Goal: Check status

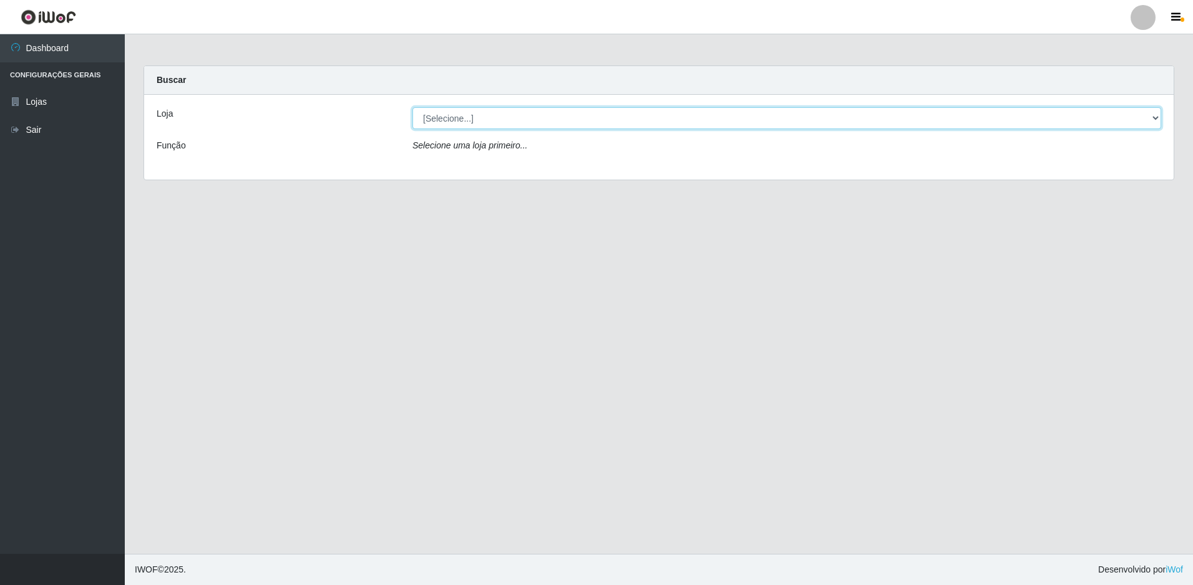
click at [432, 121] on select "[Selecione...] Extrabom - Loja 51 Gaivotas" at bounding box center [786, 118] width 748 height 22
select select "469"
click at [412, 107] on select "[Selecione...] Extrabom - Loja 51 Gaivotas" at bounding box center [786, 118] width 748 height 22
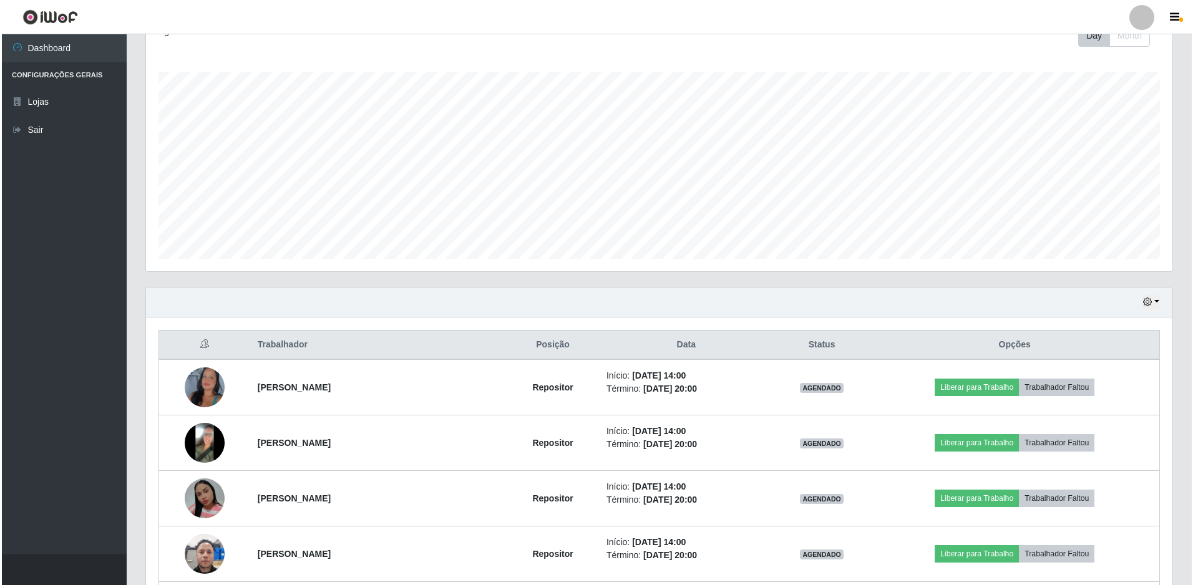
scroll to position [299, 0]
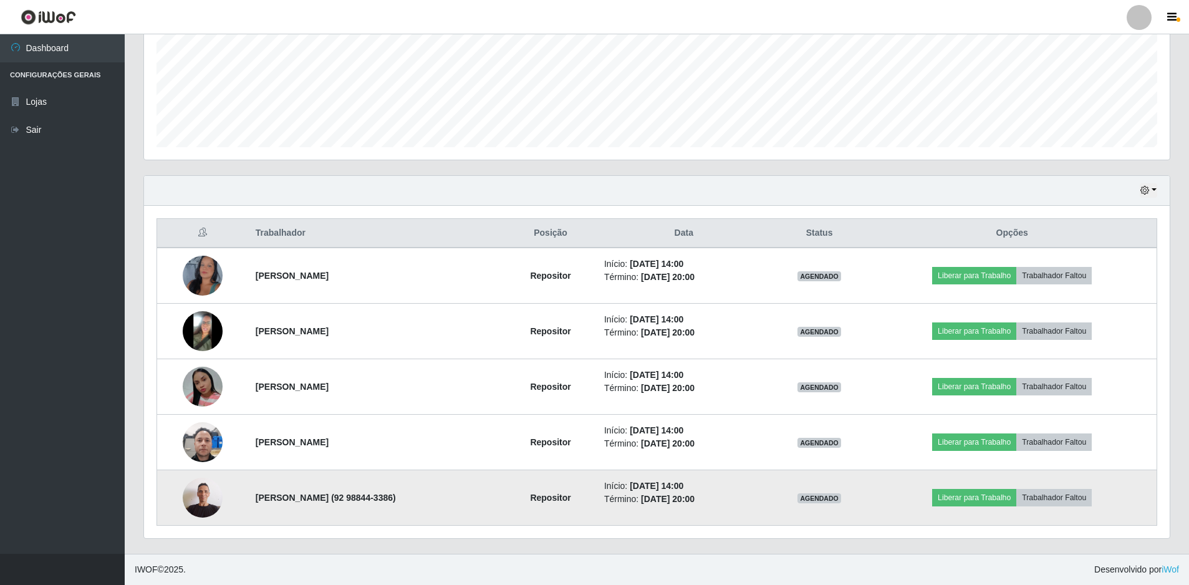
click at [198, 495] on img at bounding box center [203, 497] width 40 height 53
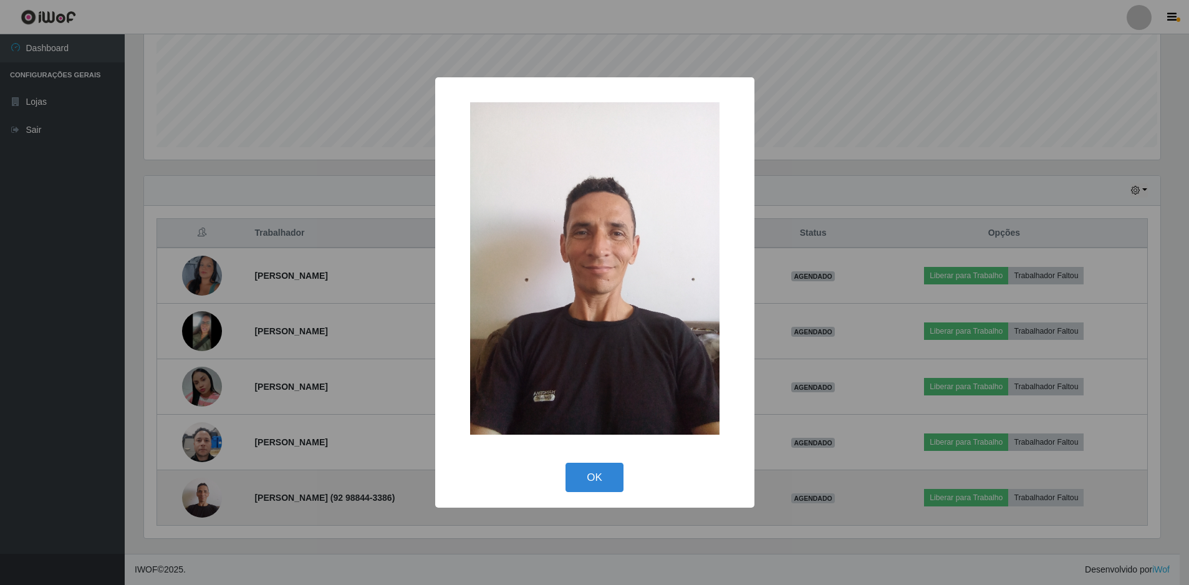
scroll to position [259, 1020]
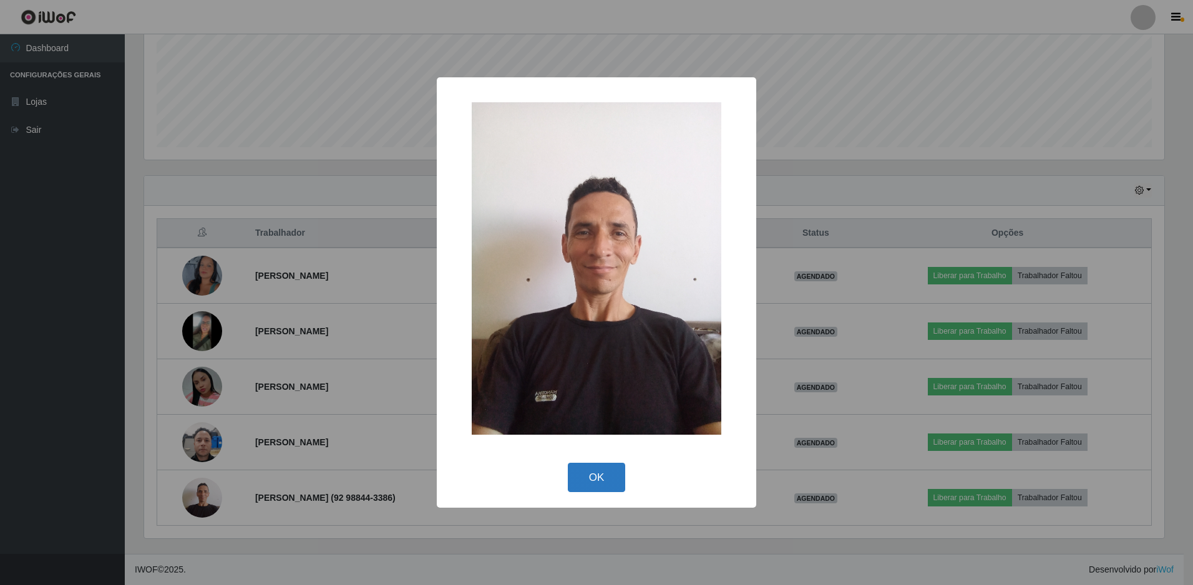
click at [593, 476] on button "OK" at bounding box center [597, 477] width 58 height 29
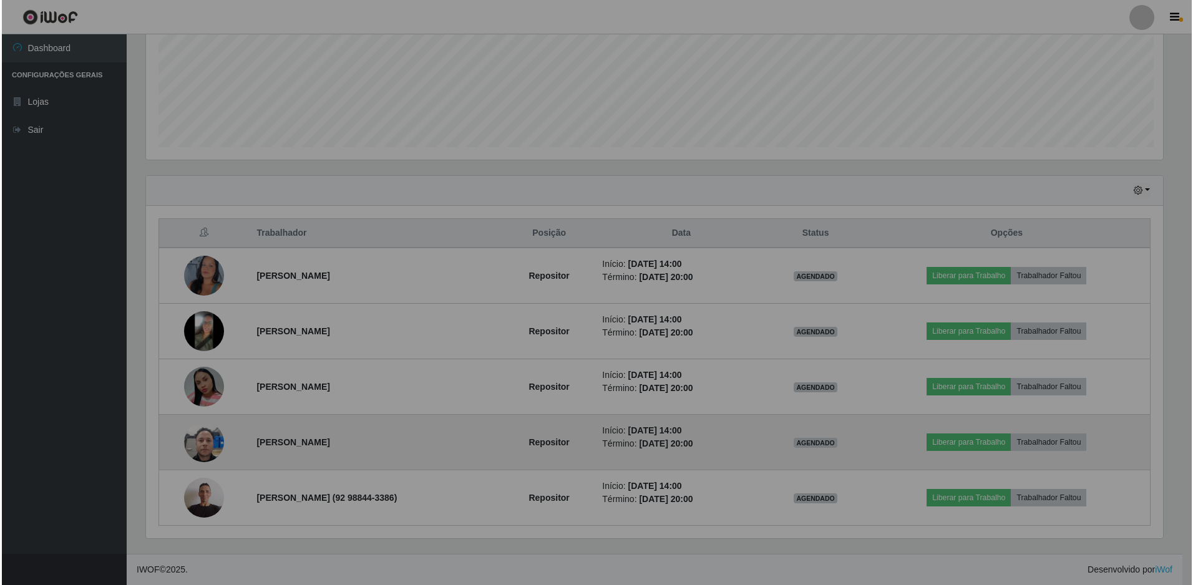
scroll to position [259, 1026]
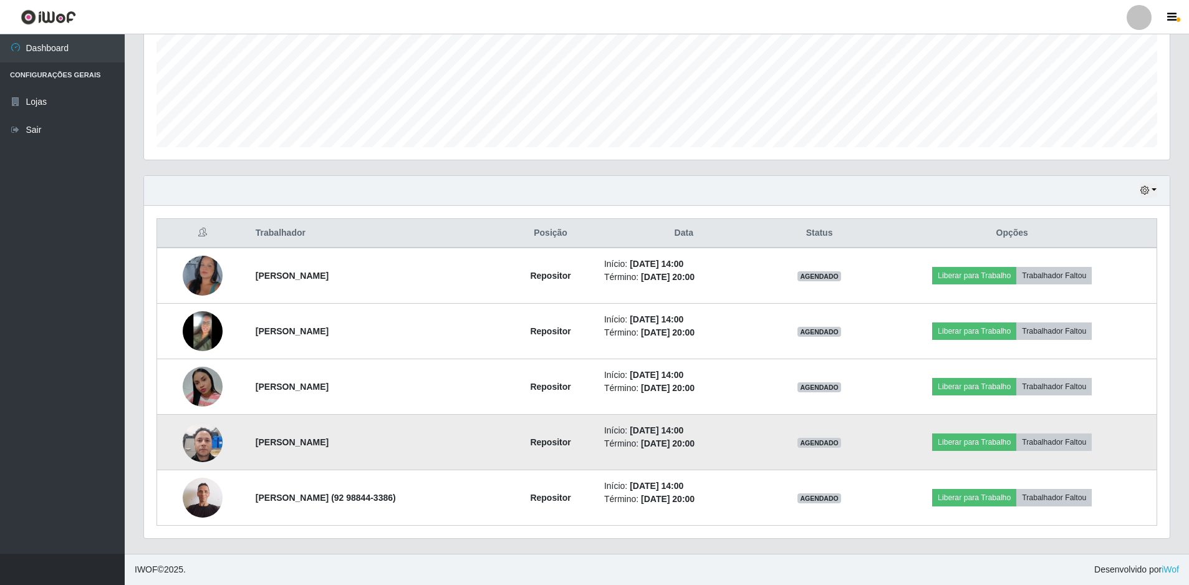
click at [201, 440] on img at bounding box center [203, 441] width 40 height 53
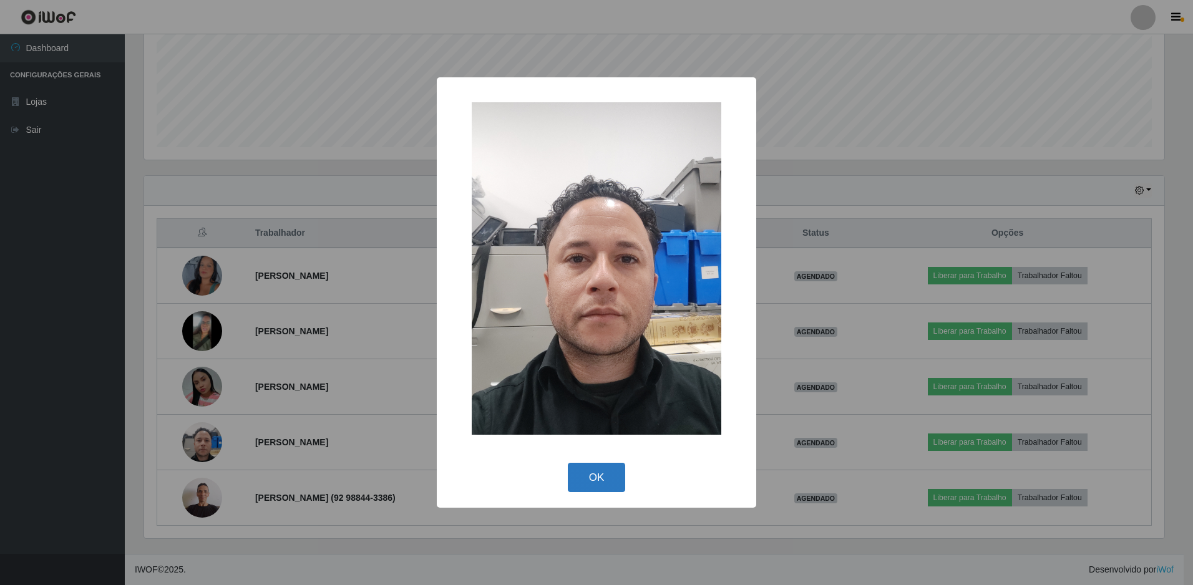
click at [576, 479] on button "OK" at bounding box center [597, 477] width 58 height 29
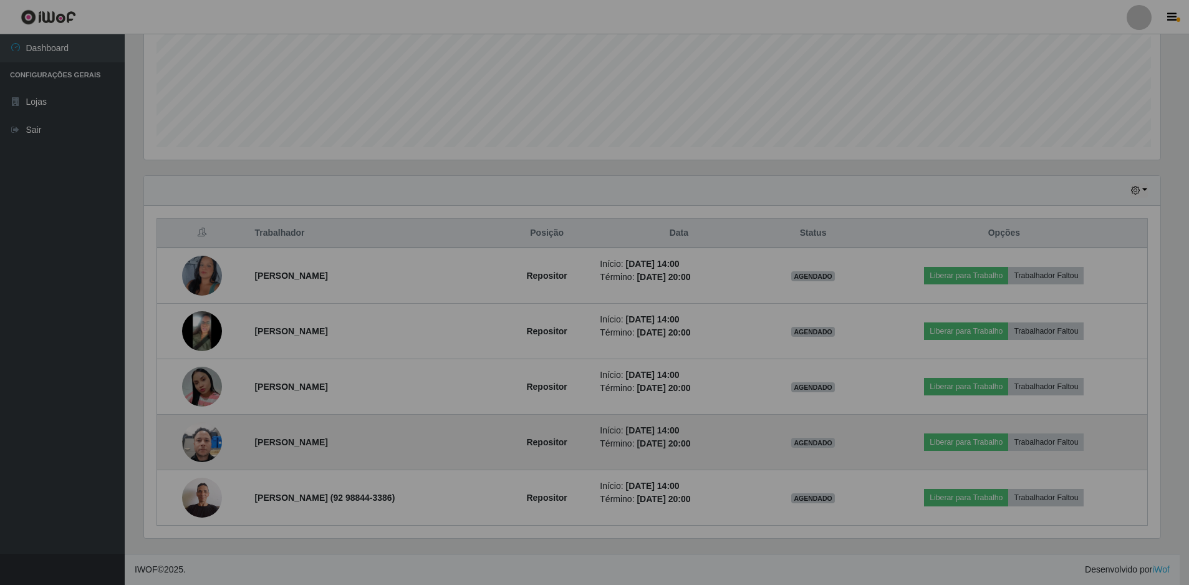
scroll to position [259, 1026]
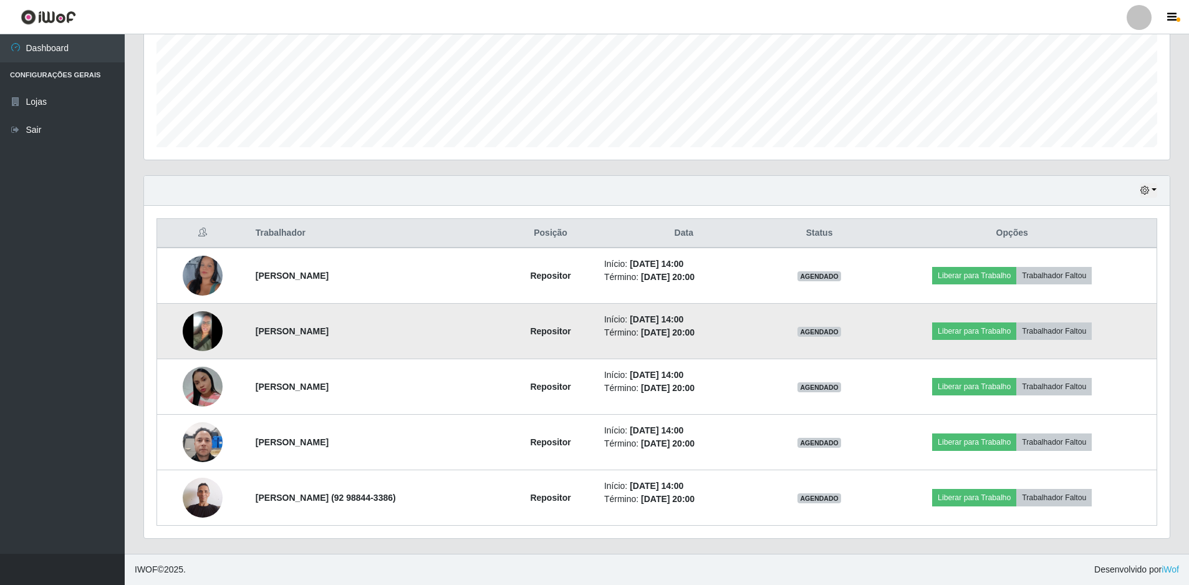
click at [191, 329] on img at bounding box center [203, 331] width 40 height 40
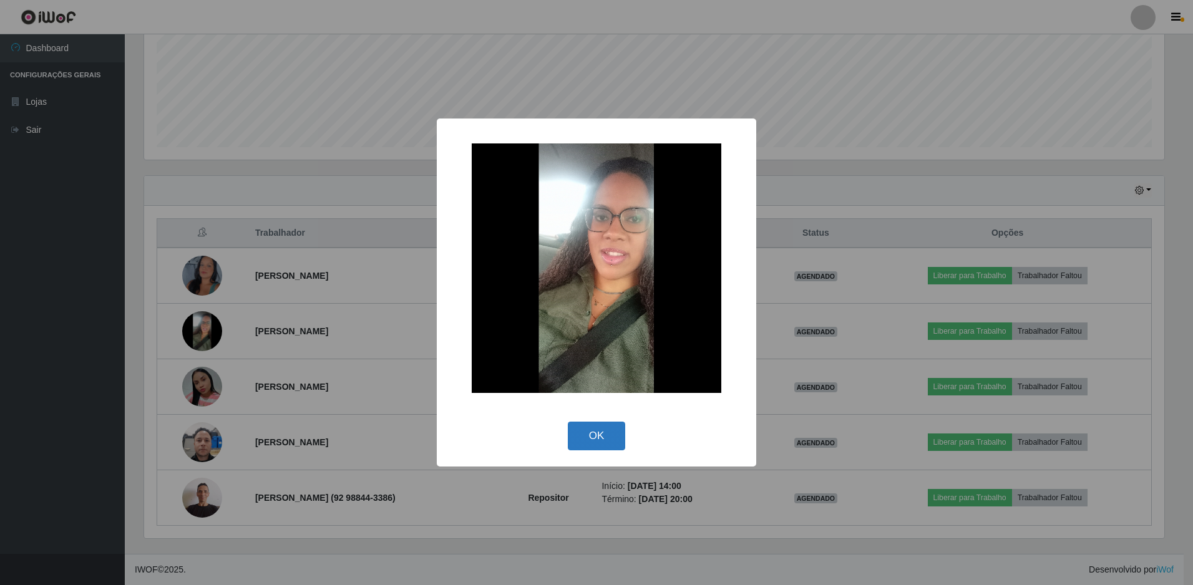
click at [613, 432] on button "OK" at bounding box center [597, 436] width 58 height 29
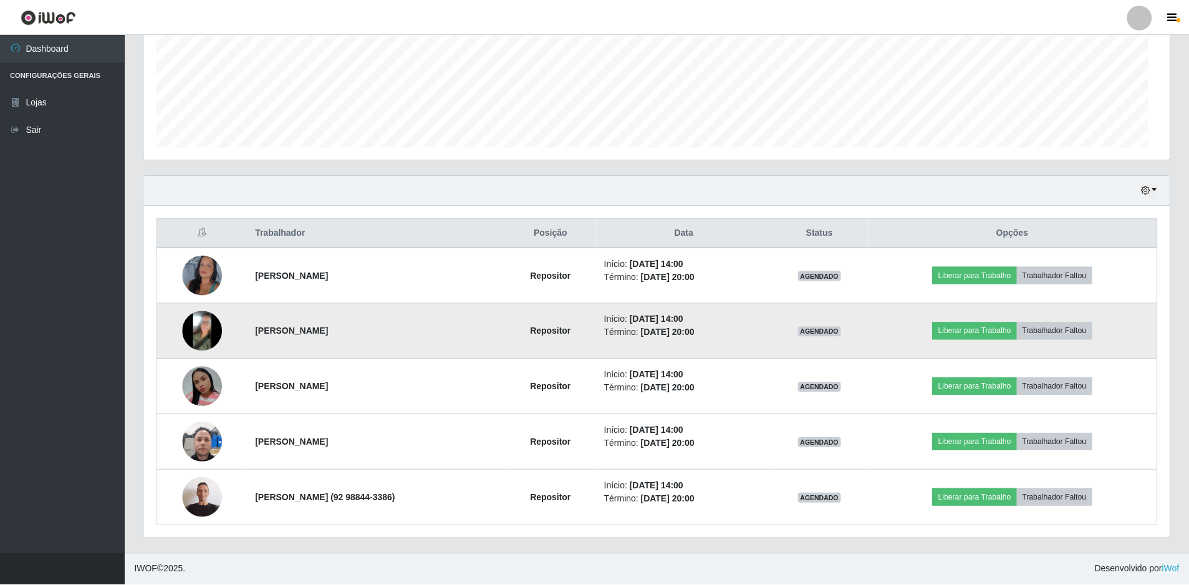
scroll to position [259, 1026]
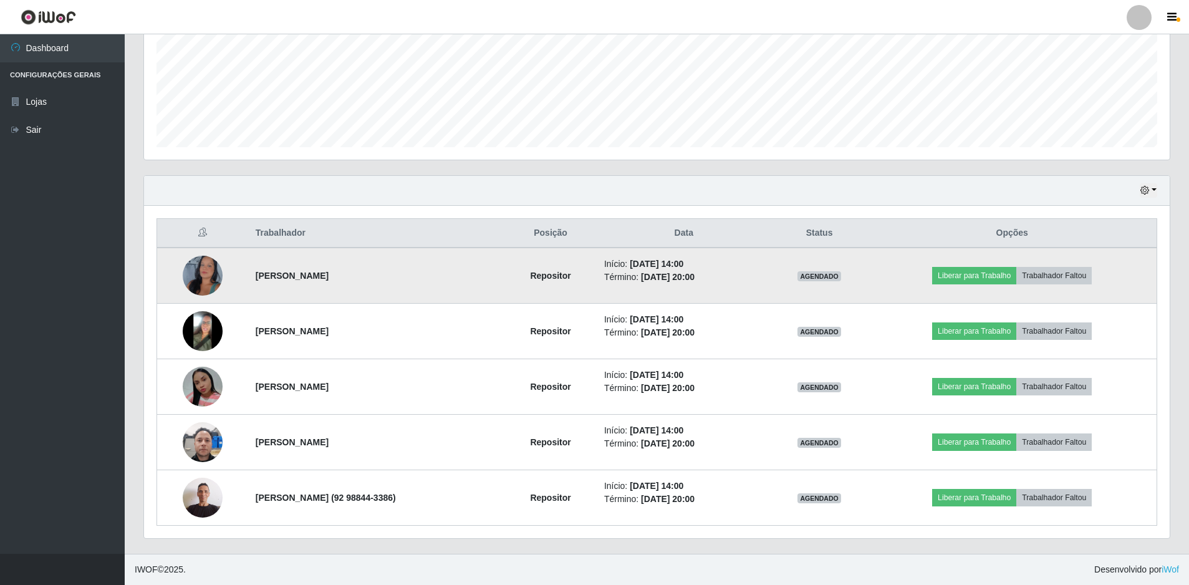
click at [206, 267] on img at bounding box center [203, 276] width 40 height 87
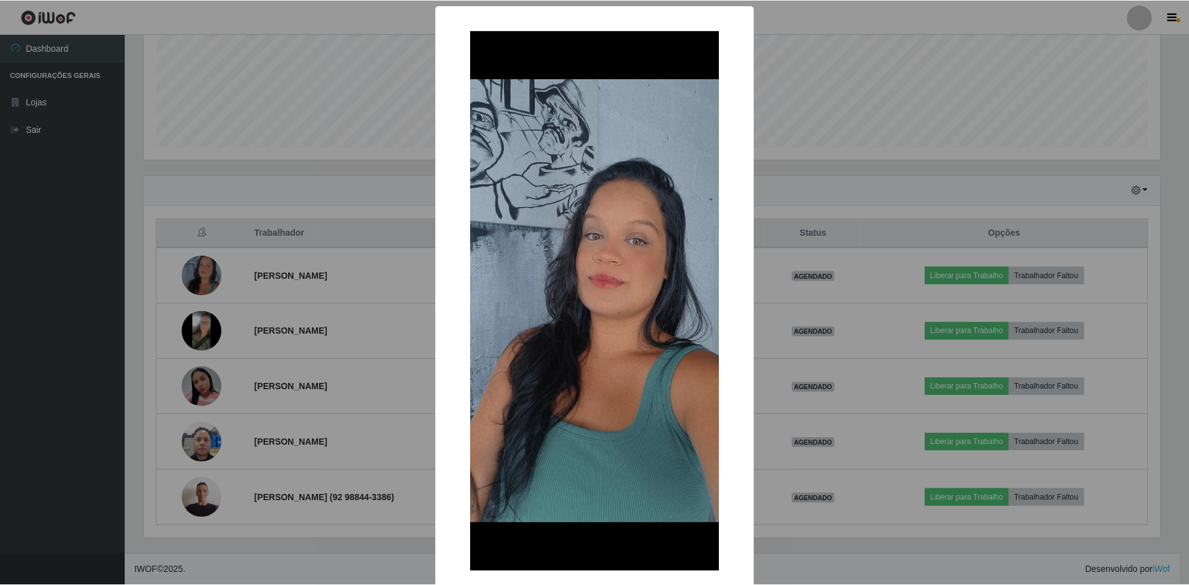
scroll to position [65, 0]
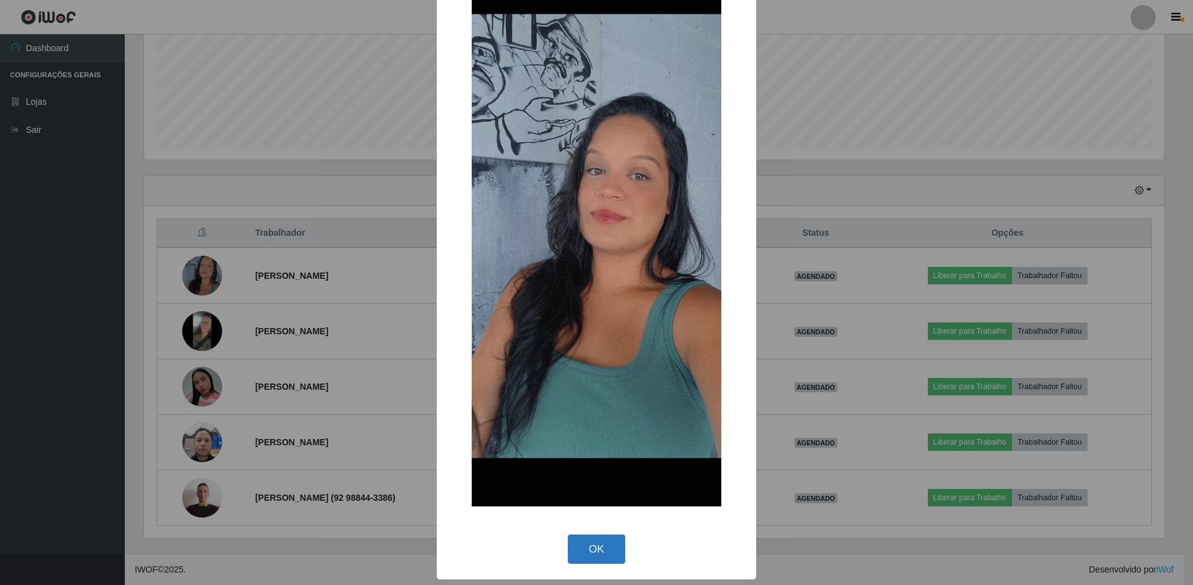
click at [589, 542] on button "OK" at bounding box center [597, 549] width 58 height 29
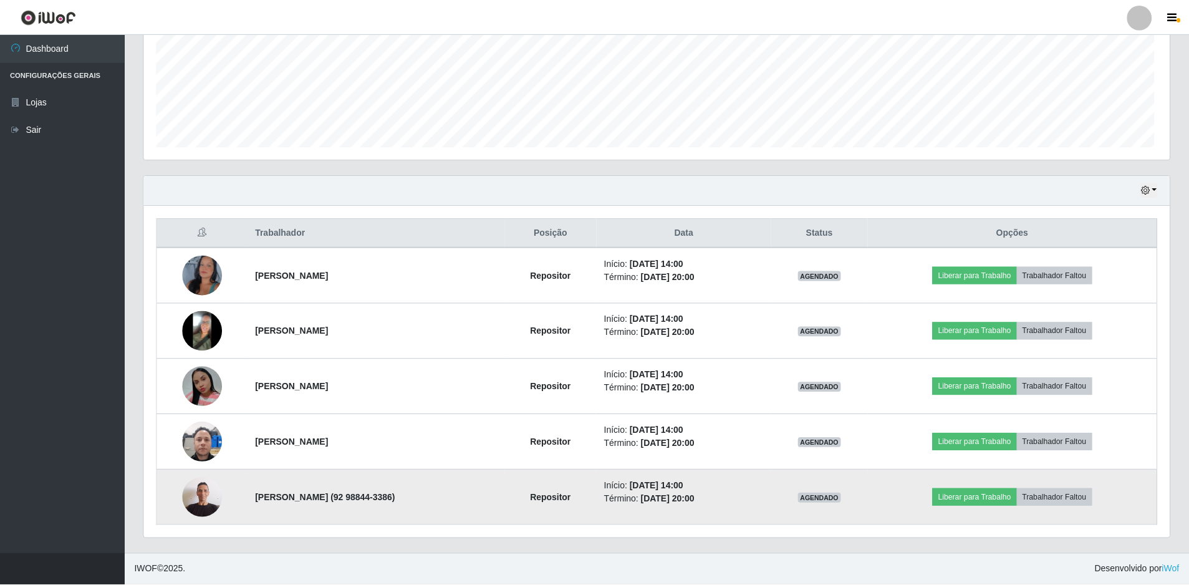
scroll to position [259, 1026]
